Goal: Find specific page/section: Find specific page/section

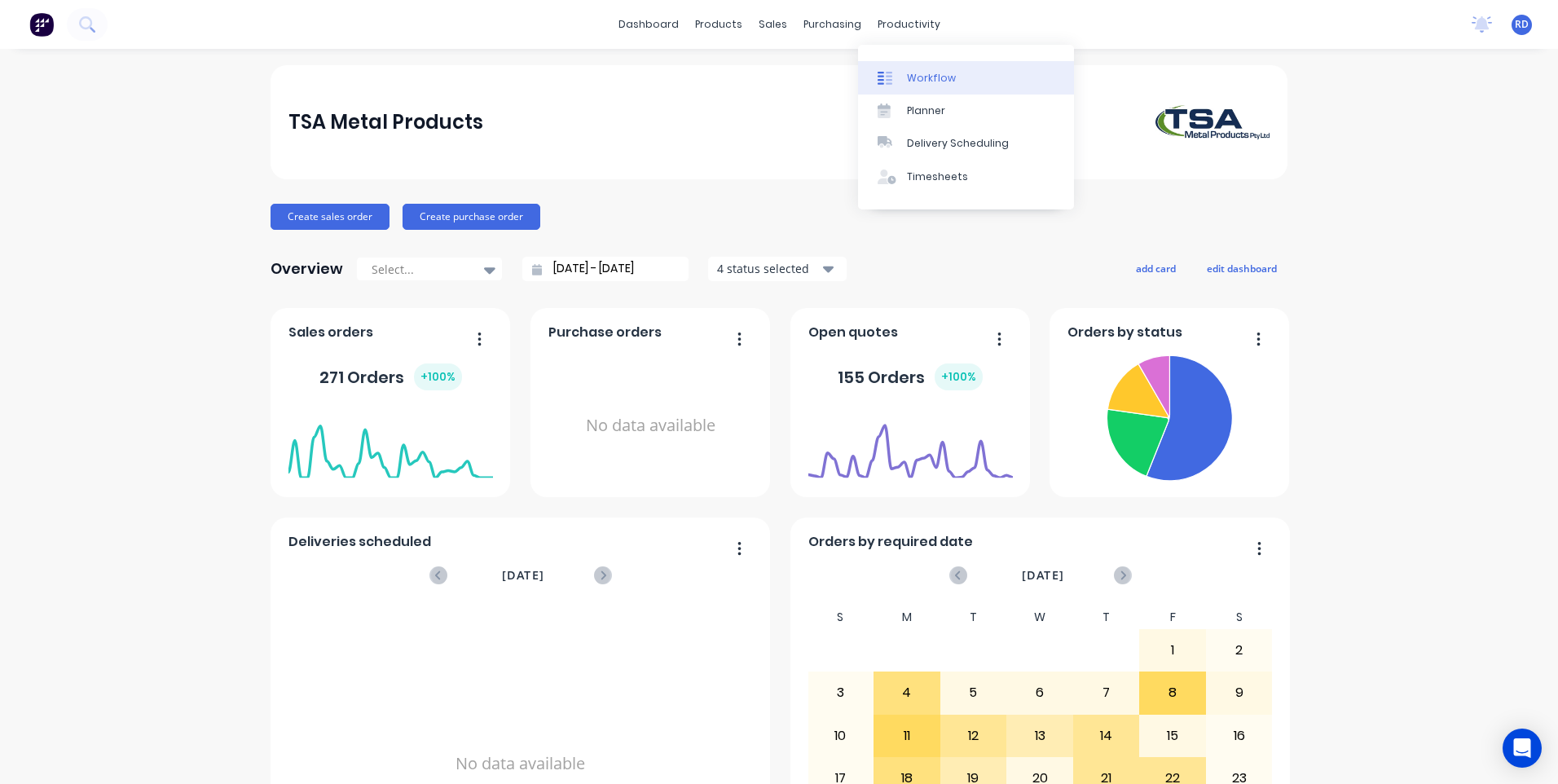
click at [929, 87] on link "Workflow" at bounding box center [966, 78] width 216 height 33
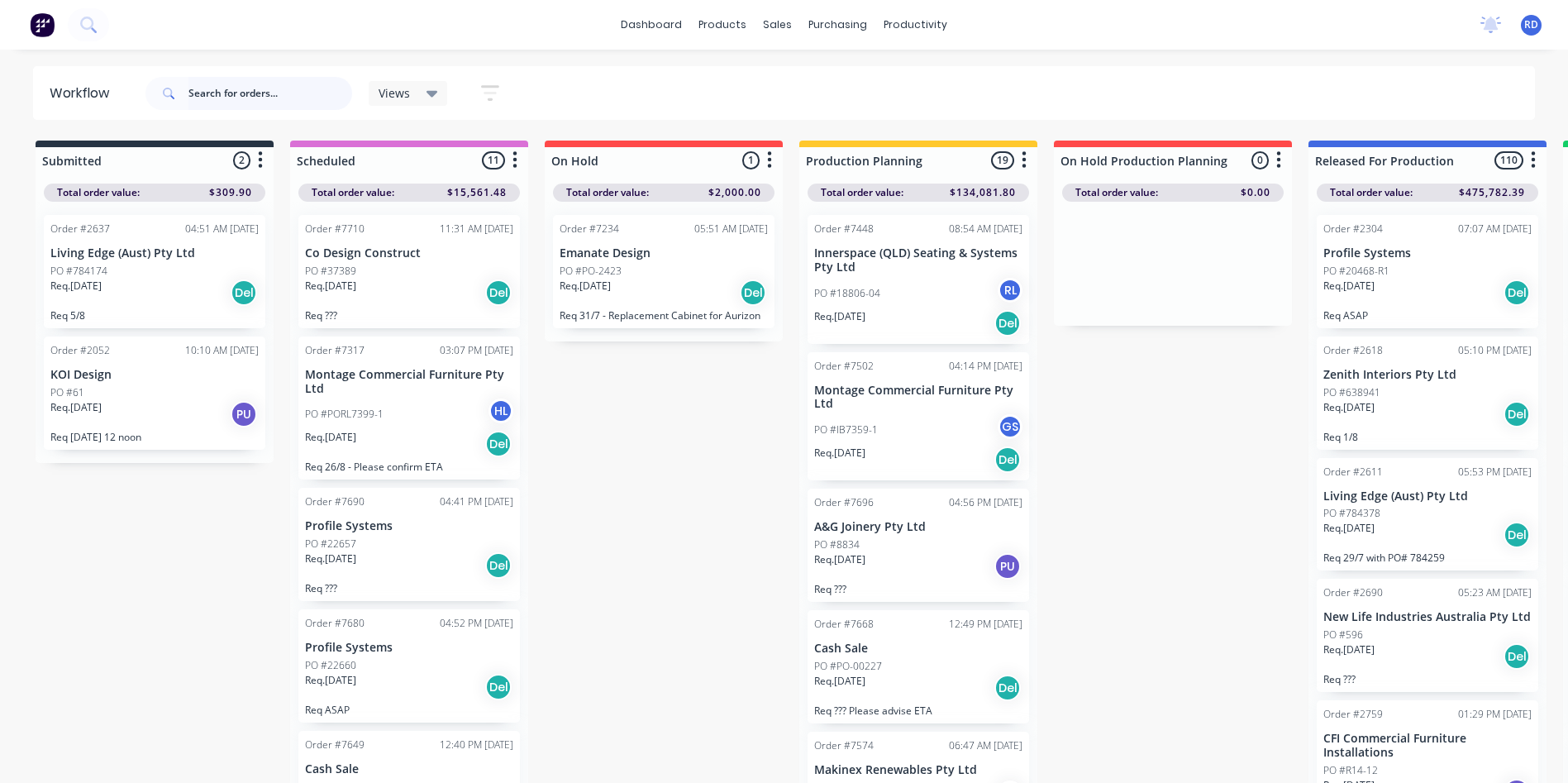
click at [261, 95] on input "text" at bounding box center [270, 94] width 163 height 33
type input "98447"
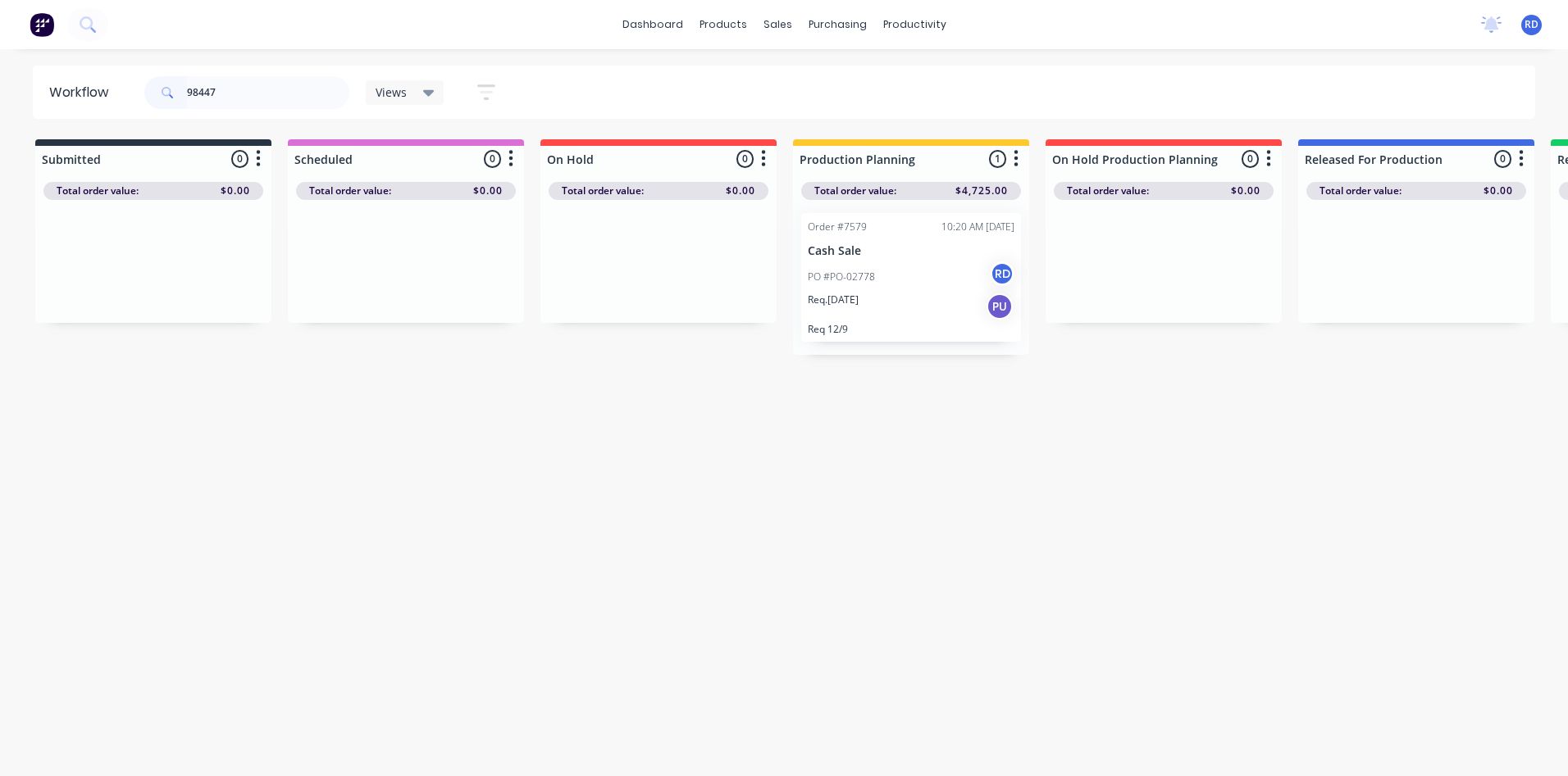
click at [830, 272] on p "PO #PO-02778" at bounding box center [841, 277] width 67 height 15
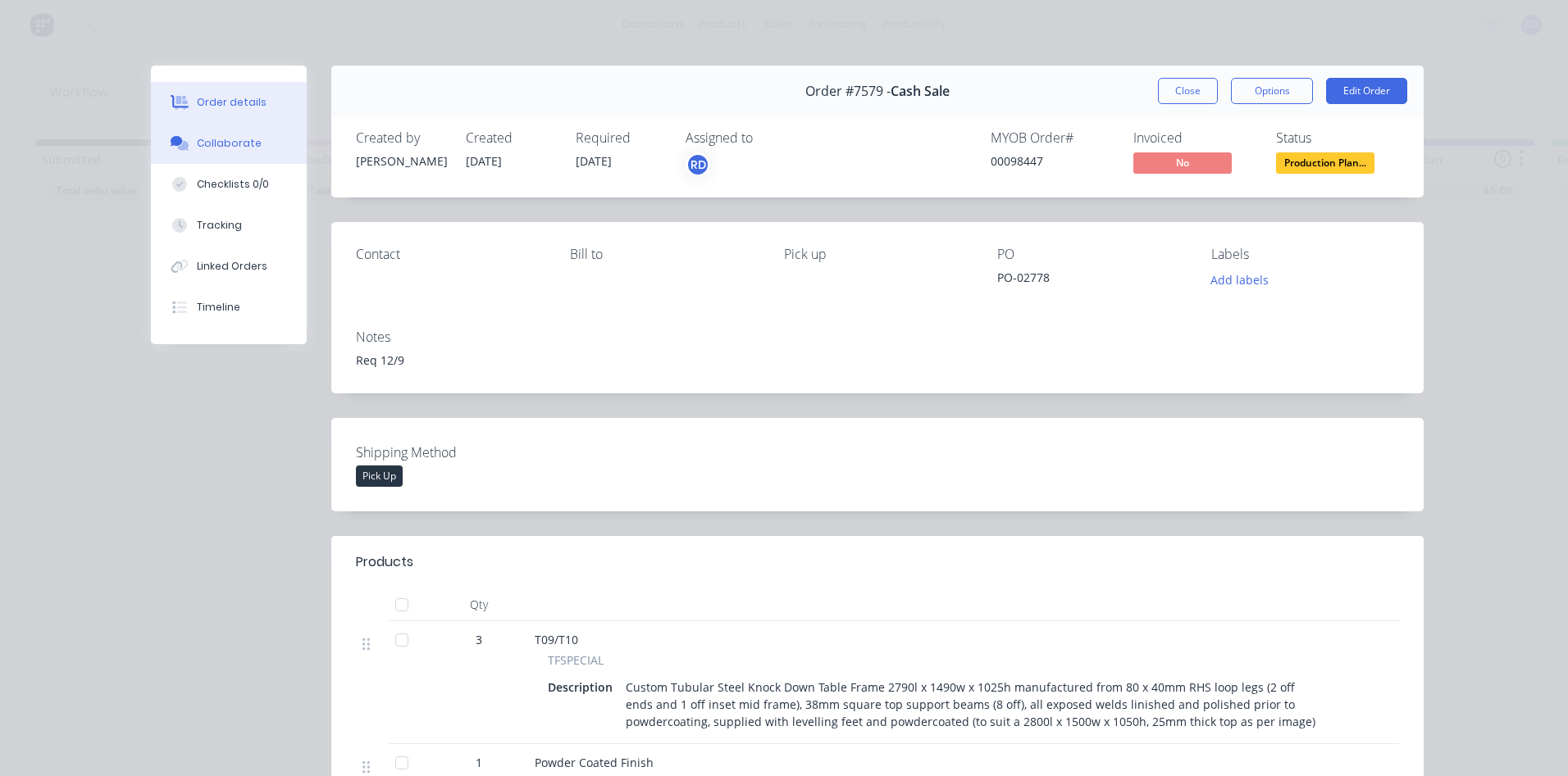
click at [228, 139] on div "Collaborate" at bounding box center [229, 144] width 64 height 15
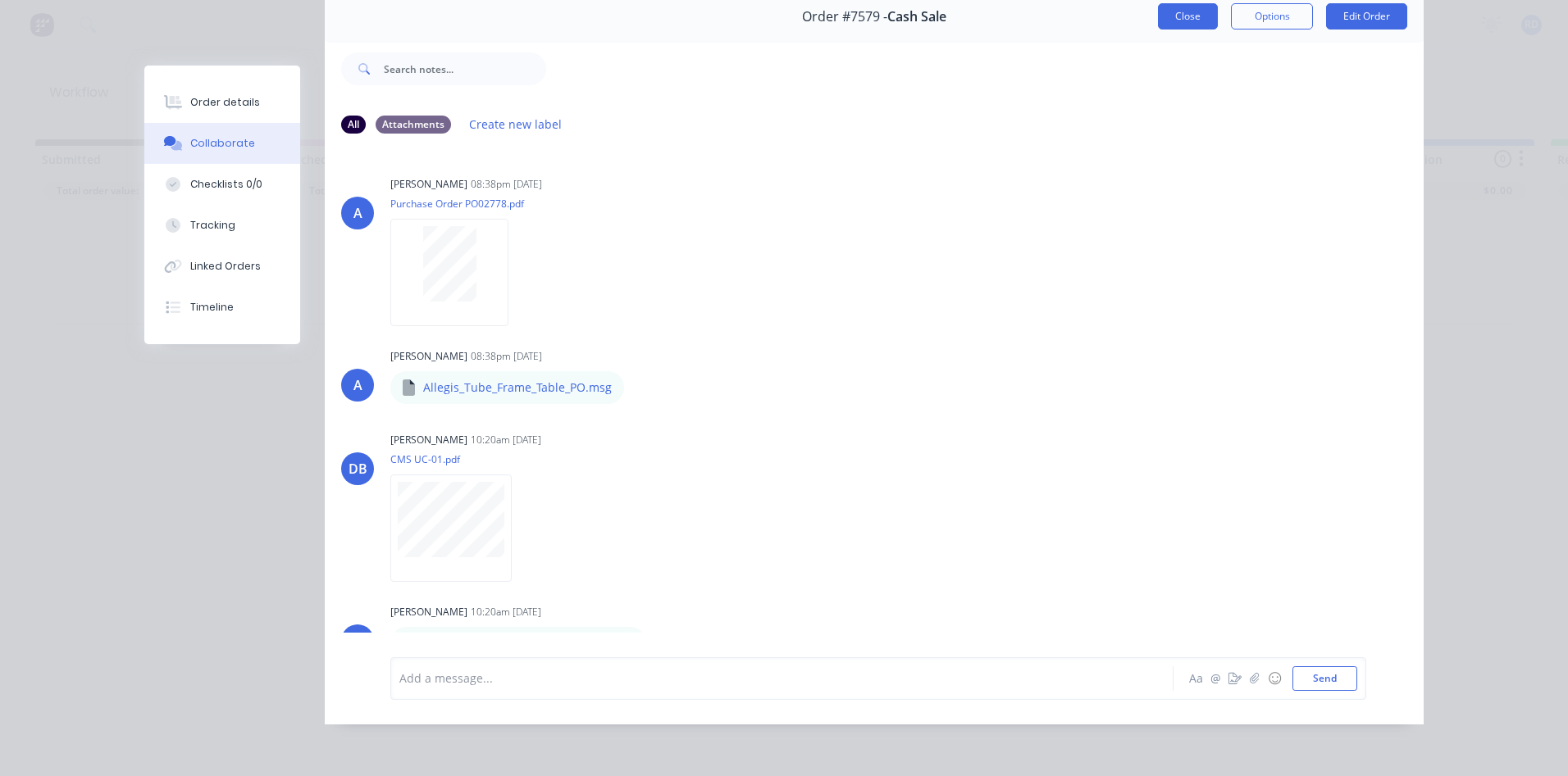
click at [1170, 16] on button "Close" at bounding box center [1188, 17] width 60 height 26
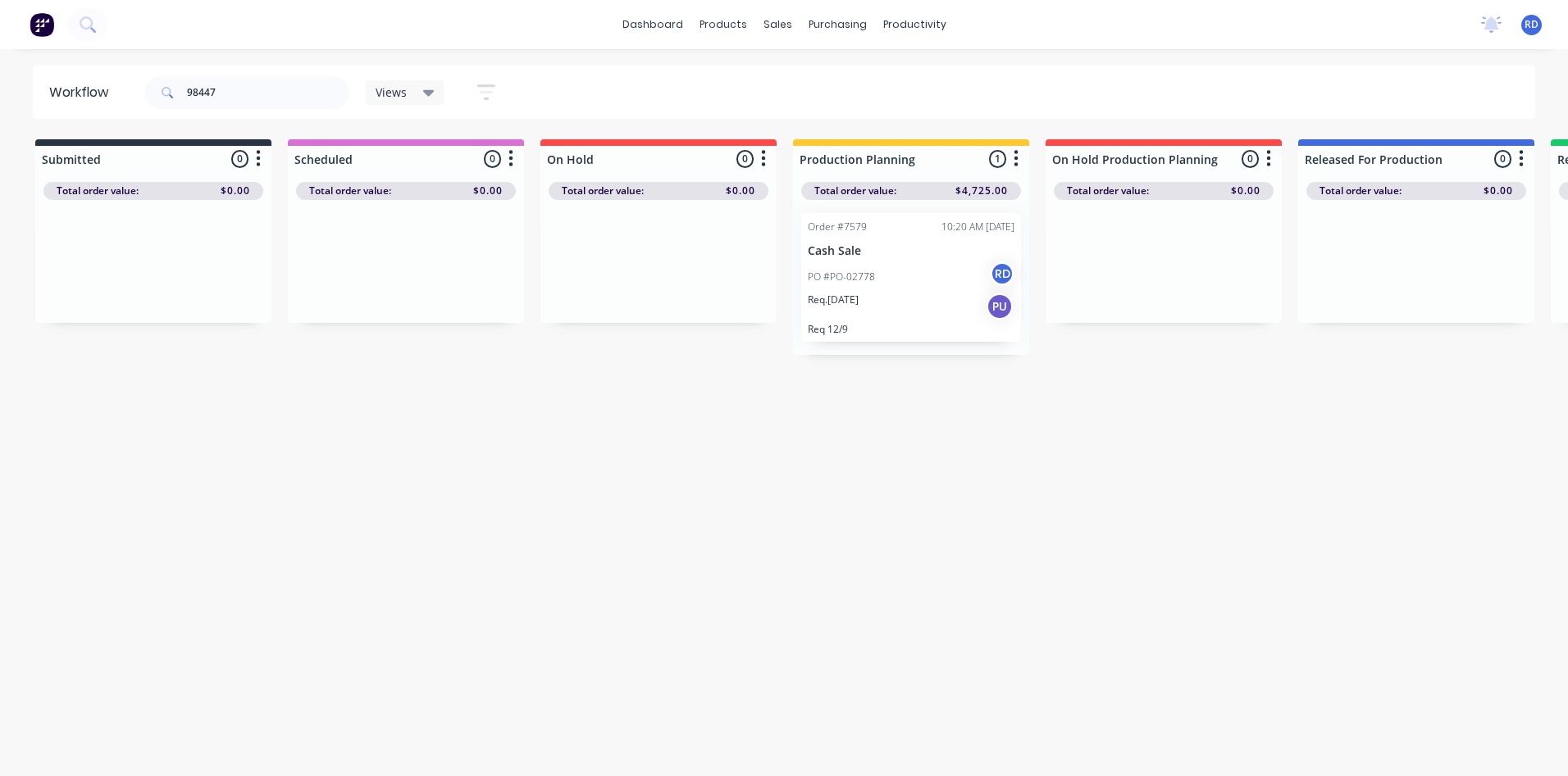
click at [1030, 446] on div "Workflow 98447 Views Save new view None (Default) edit Delivery edit Production…" at bounding box center [784, 404] width 1568 height 678
